Goal: Transaction & Acquisition: Register for event/course

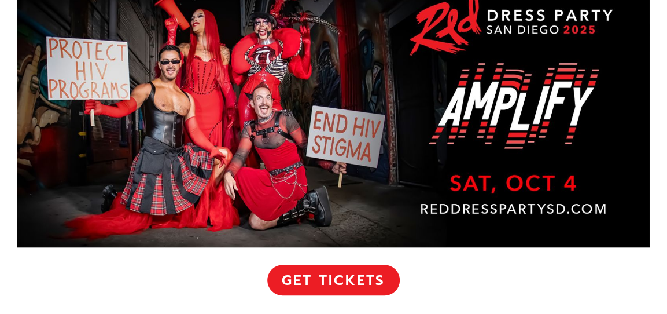
scroll to position [437, 0]
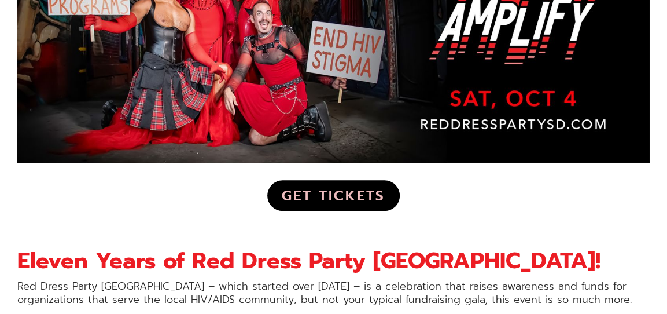
click at [329, 195] on link "Get Tickets" at bounding box center [333, 195] width 132 height 30
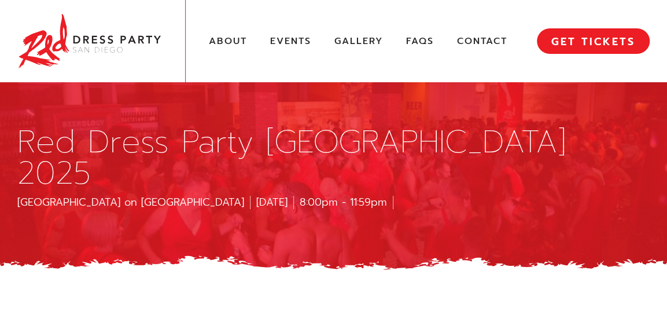
click at [346, 225] on div "Red Dress Party San Diego 2025 Port Pavilion on Broadway Pier October 4, 2025 8…" at bounding box center [333, 167] width 667 height 130
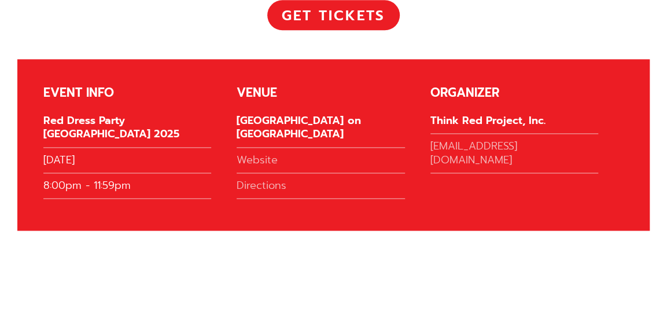
scroll to position [2633, 0]
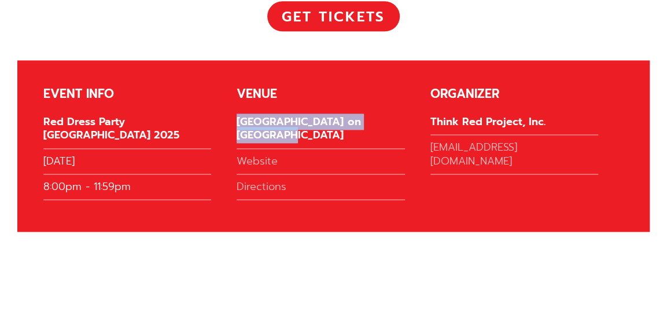
drag, startPoint x: 395, startPoint y: 92, endPoint x: 240, endPoint y: 92, distance: 155.0
click at [240, 115] on div "[GEOGRAPHIC_DATA] on [GEOGRAPHIC_DATA]" at bounding box center [321, 132] width 168 height 34
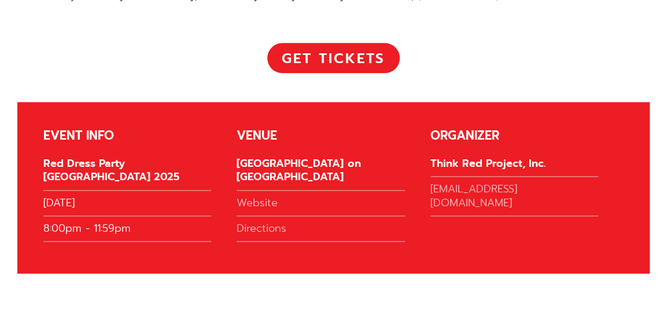
scroll to position [2591, 0]
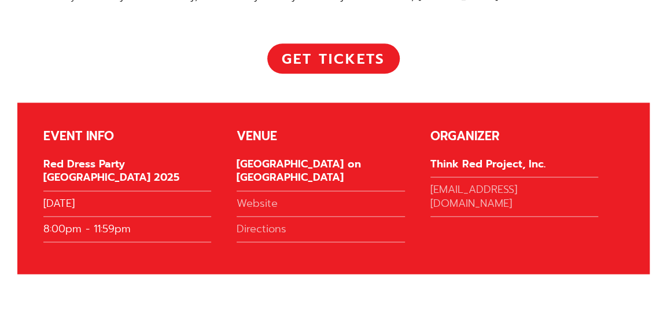
click at [40, 111] on div "EVENT INFO Red Dress Party San Diego 2025 October 4, 2025 8:00pm - 11:59pm VENU…" at bounding box center [333, 187] width 632 height 171
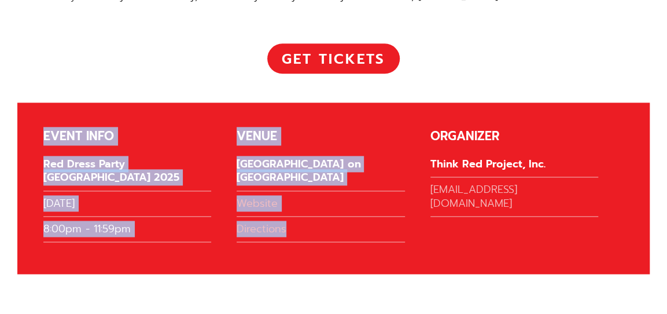
drag, startPoint x: 43, startPoint y: 102, endPoint x: 304, endPoint y: 229, distance: 290.6
click at [304, 229] on div "EVENT INFO Red Dress Party San Diego 2025 October 4, 2025 8:00pm - 11:59pm VENU…" at bounding box center [333, 187] width 632 height 171
drag, startPoint x: 304, startPoint y: 229, endPoint x: 426, endPoint y: 239, distance: 122.5
click at [336, 157] on div "[GEOGRAPHIC_DATA] on [GEOGRAPHIC_DATA]" at bounding box center [321, 174] width 168 height 34
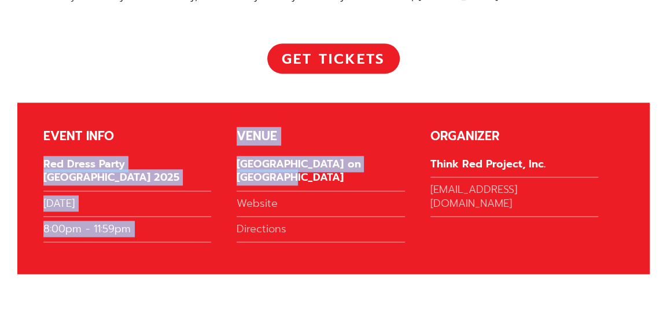
drag, startPoint x: 399, startPoint y: 138, endPoint x: 147, endPoint y: 89, distance: 257.1
click at [147, 102] on div "EVENT INFO Red Dress Party San Diego 2025 October 4, 2025 8:00pm - 11:59pm VENU…" at bounding box center [333, 187] width 632 height 171
copy div "EVENT INFO Red Dress Party San Diego 2025 October 4, 2025 8:00pm - 11:59pm VENU…"
